Goal: Find specific page/section: Find specific page/section

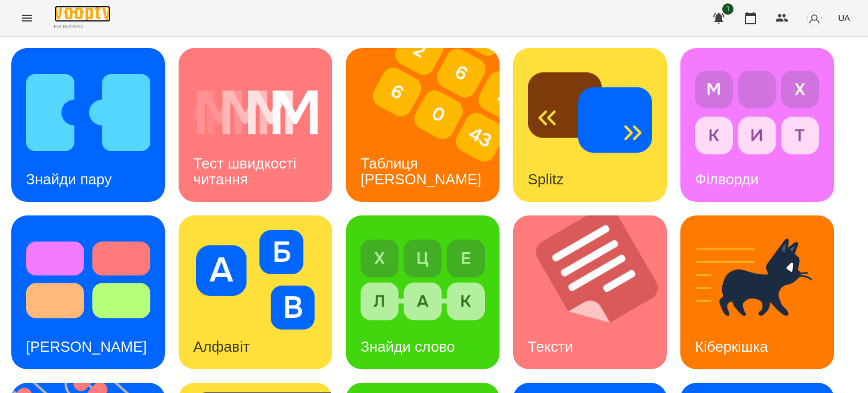
click at [100, 14] on img at bounding box center [82, 14] width 56 height 16
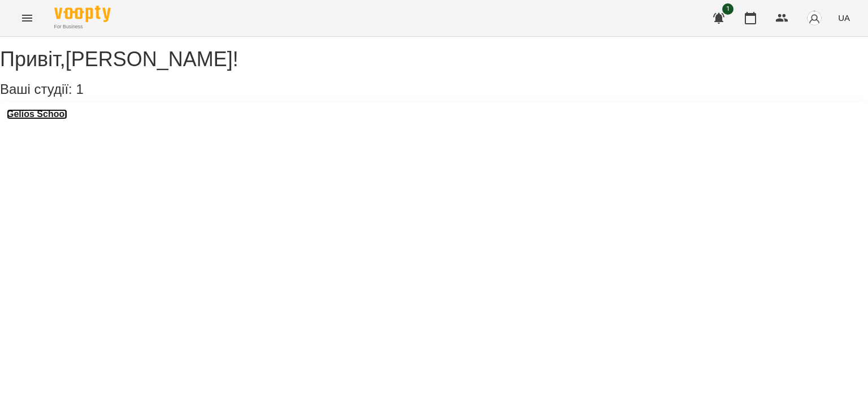
click at [67, 119] on h3 "Gelios School" at bounding box center [37, 114] width 60 height 10
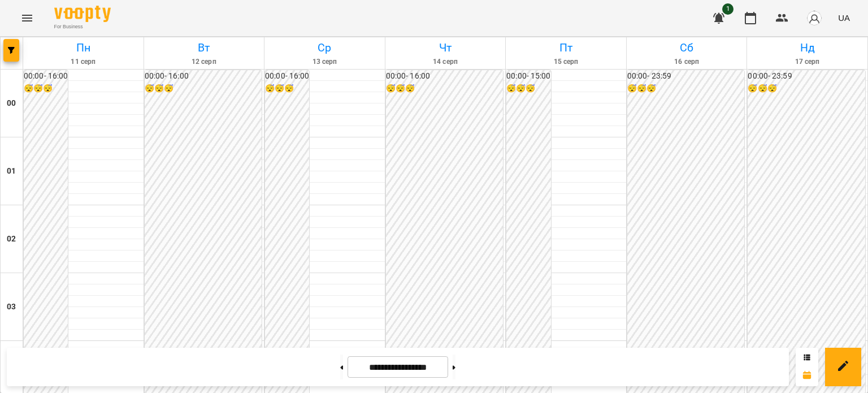
scroll to position [1299, 0]
click at [455, 367] on icon at bounding box center [453, 367] width 3 height 4
type input "**********"
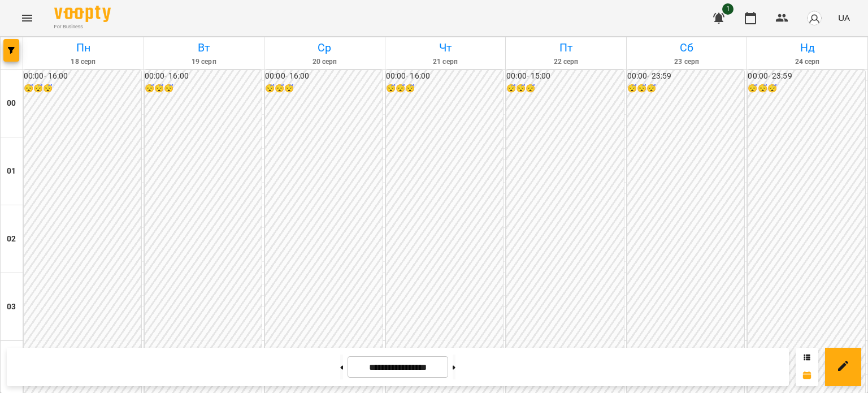
scroll to position [1130, 0]
